Goal: Check status: Check status

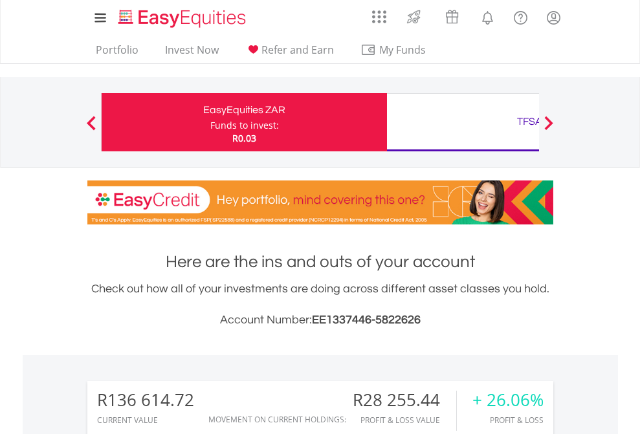
scroll to position [124, 203]
click at [210, 122] on div "Funds to invest:" at bounding box center [244, 125] width 69 height 13
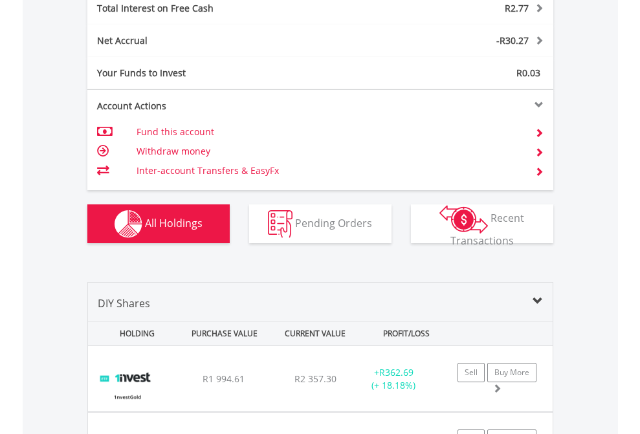
scroll to position [1491, 0]
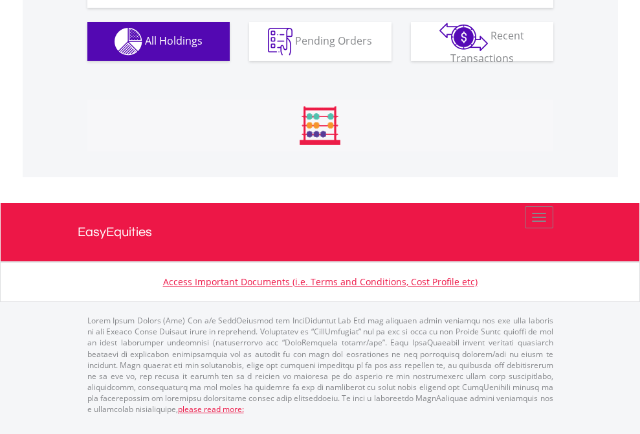
scroll to position [1465, 0]
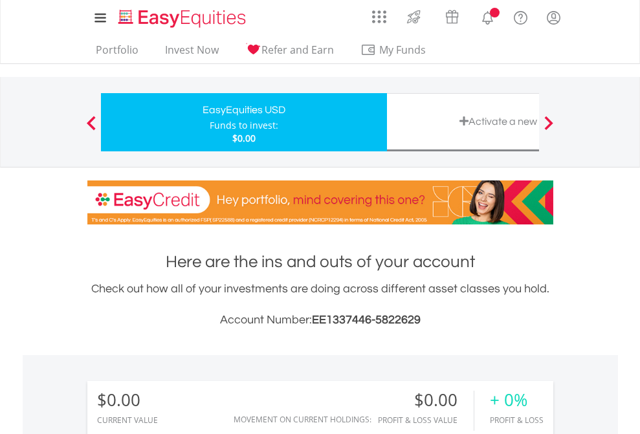
scroll to position [962, 0]
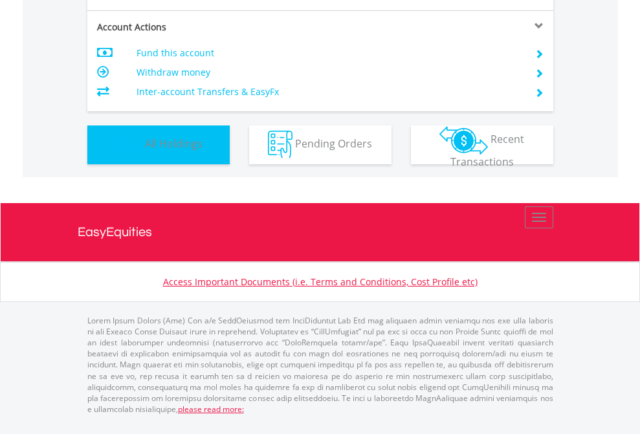
click at [145, 151] on span "All Holdings" at bounding box center [174, 144] width 58 height 14
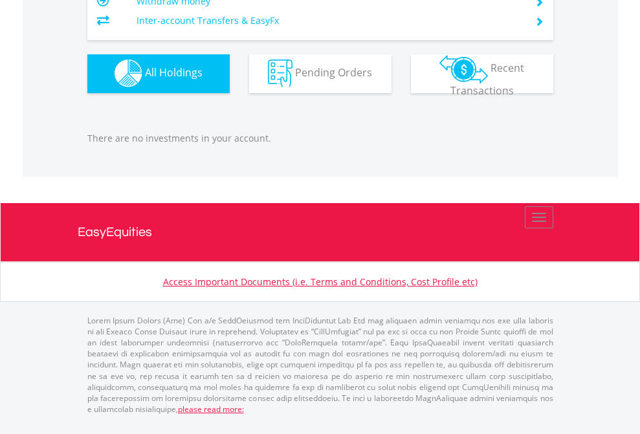
scroll to position [1281, 0]
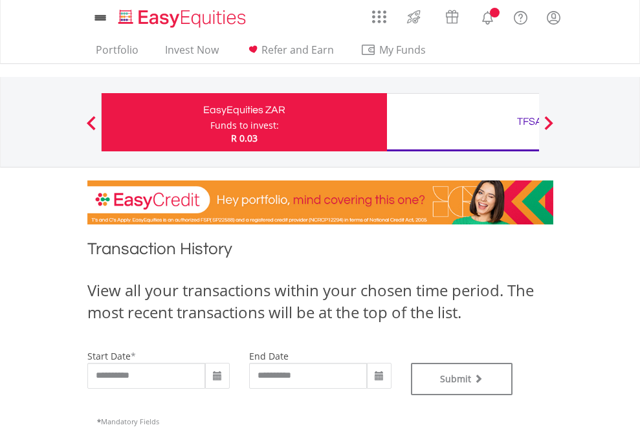
type input "**********"
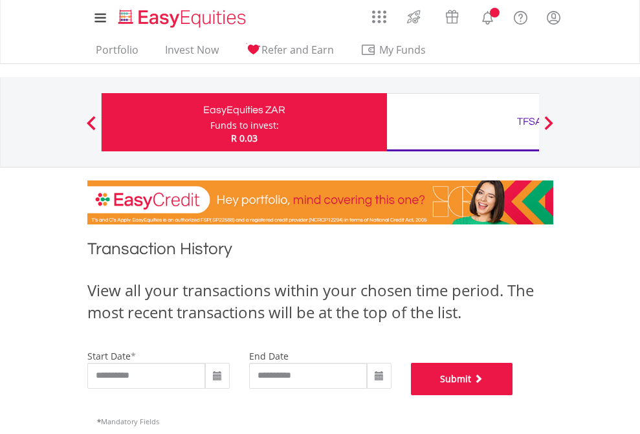
click at [513, 395] on button "Submit" at bounding box center [462, 379] width 102 height 32
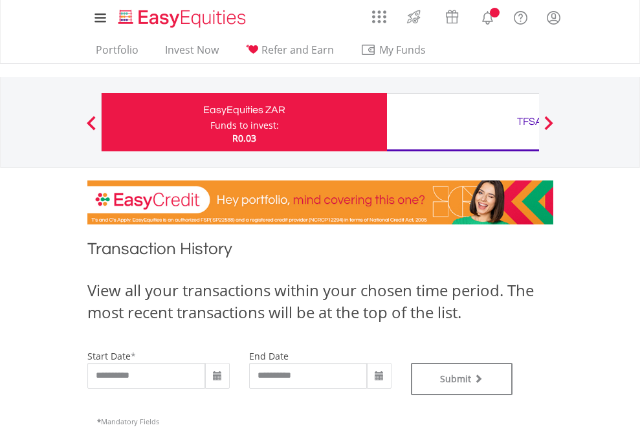
click at [463, 122] on div "TFSA" at bounding box center [530, 122] width 270 height 18
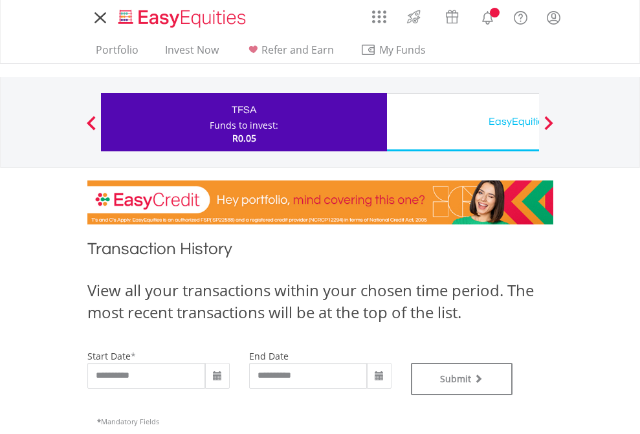
type input "**********"
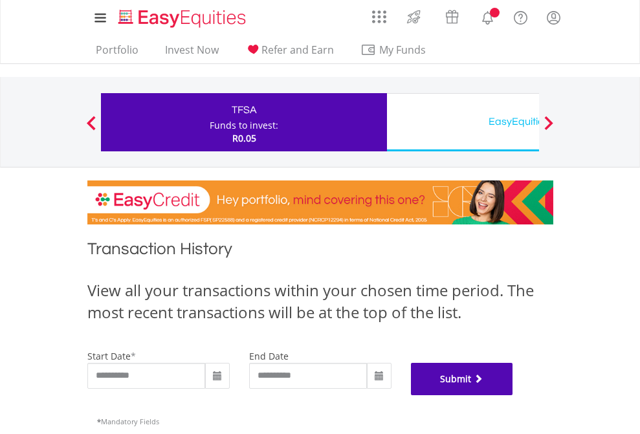
click at [513, 395] on button "Submit" at bounding box center [462, 379] width 102 height 32
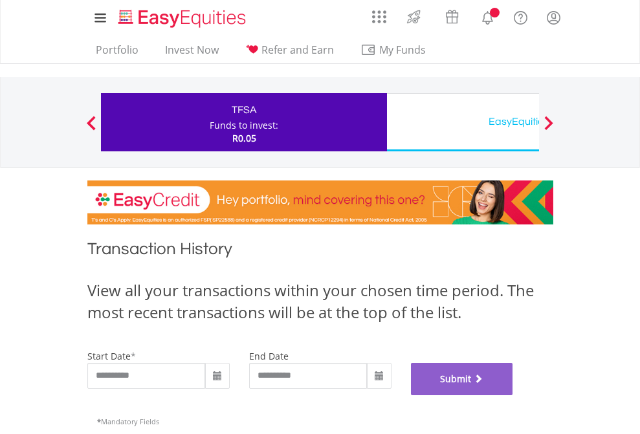
scroll to position [525, 0]
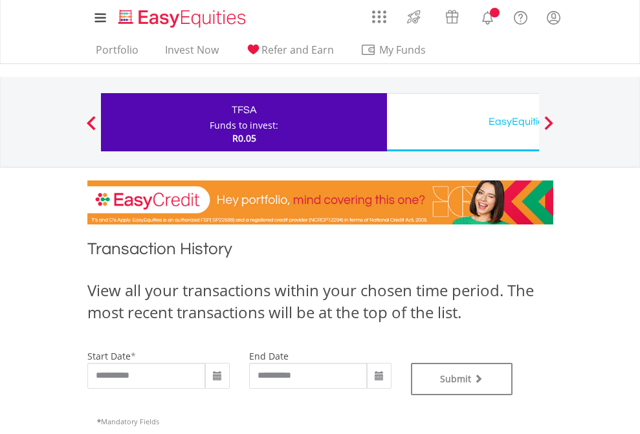
click at [463, 122] on div "EasyEquities USD" at bounding box center [530, 122] width 270 height 18
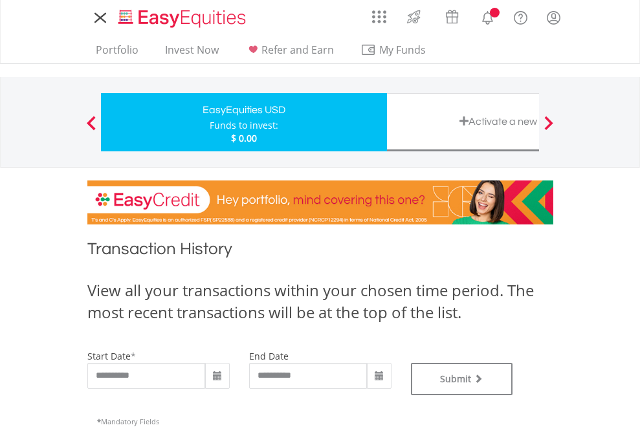
type input "**********"
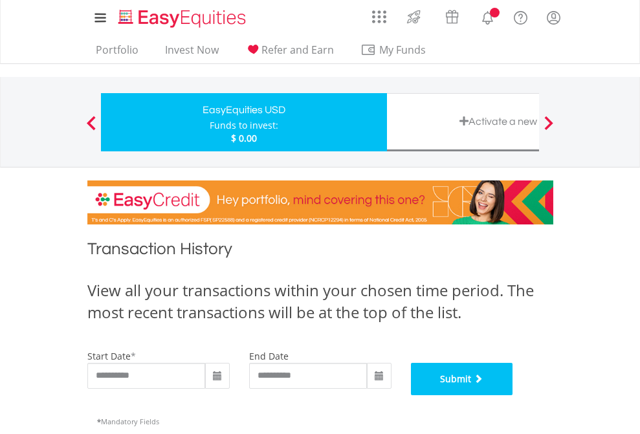
click at [513, 395] on button "Submit" at bounding box center [462, 379] width 102 height 32
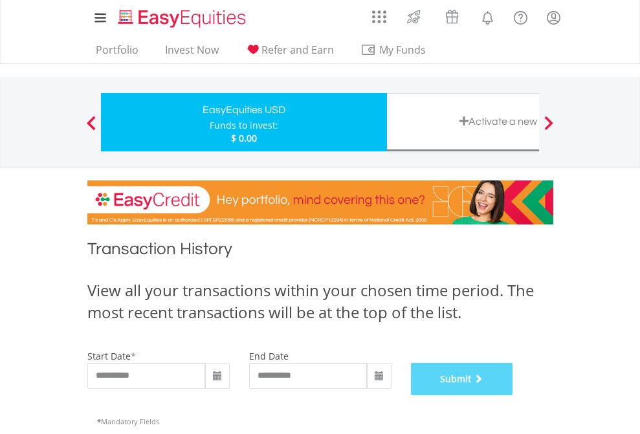
scroll to position [525, 0]
